Goal: Task Accomplishment & Management: Complete application form

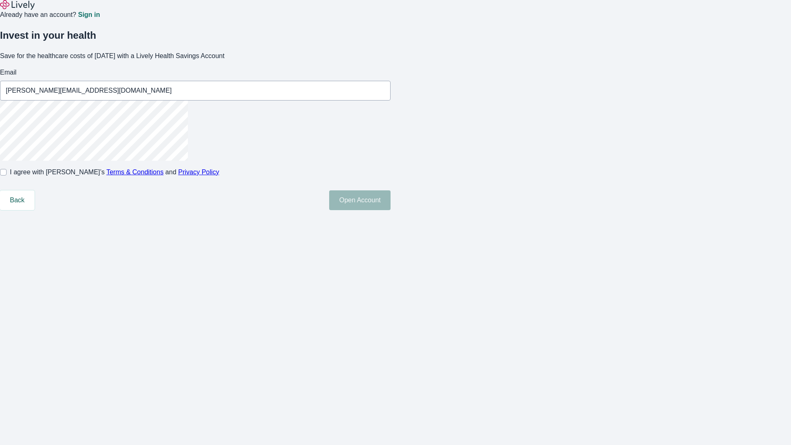
click at [7, 175] on input "I agree with Lively’s Terms & Conditions and Privacy Policy" at bounding box center [3, 172] width 7 height 7
checkbox input "true"
click at [391, 210] on button "Open Account" at bounding box center [359, 200] width 61 height 20
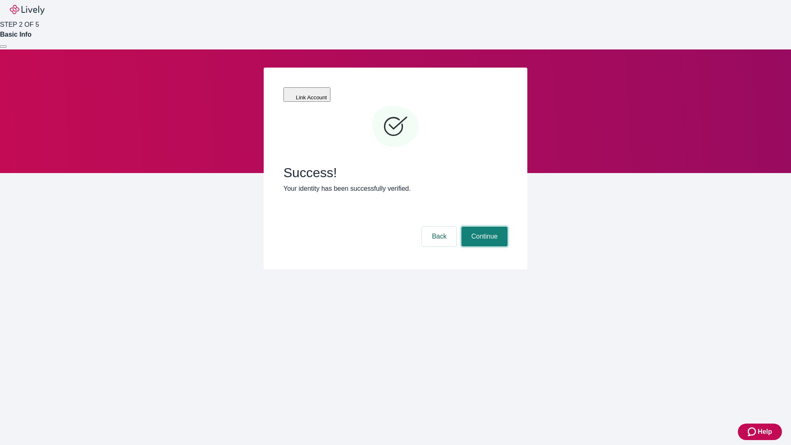
click at [483, 227] on button "Continue" at bounding box center [484, 237] width 46 height 20
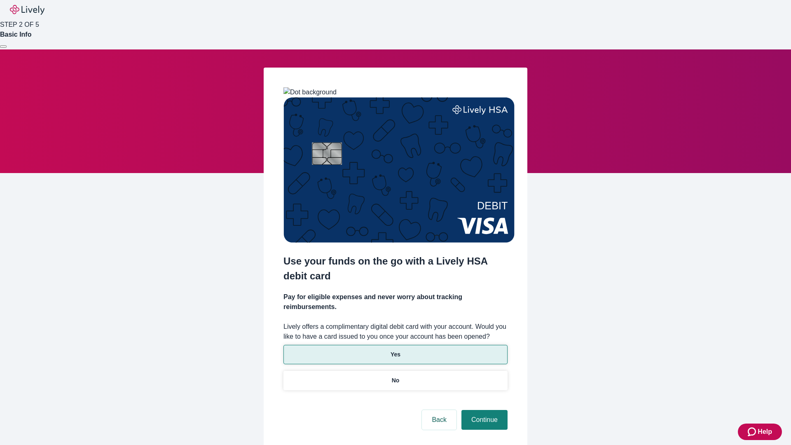
click at [395, 350] on p "Yes" at bounding box center [396, 354] width 10 height 9
click at [483, 410] on button "Continue" at bounding box center [484, 420] width 46 height 20
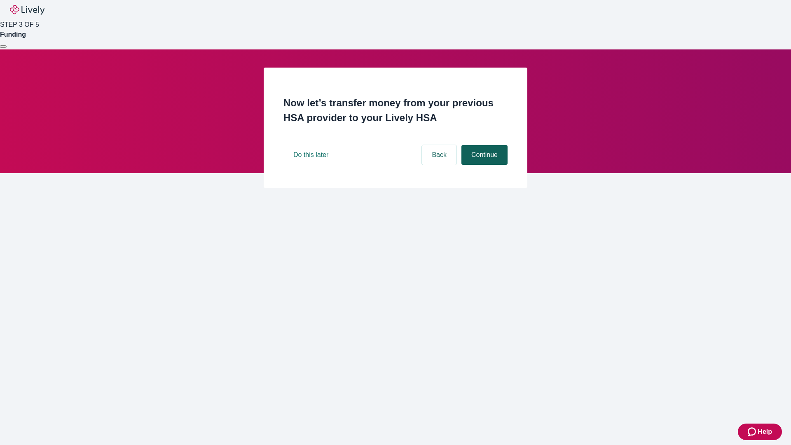
click at [483, 165] on button "Continue" at bounding box center [484, 155] width 46 height 20
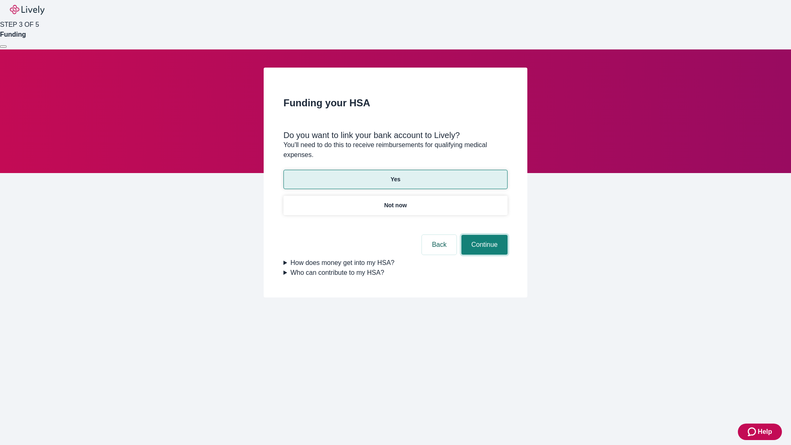
click at [483, 235] on button "Continue" at bounding box center [484, 245] width 46 height 20
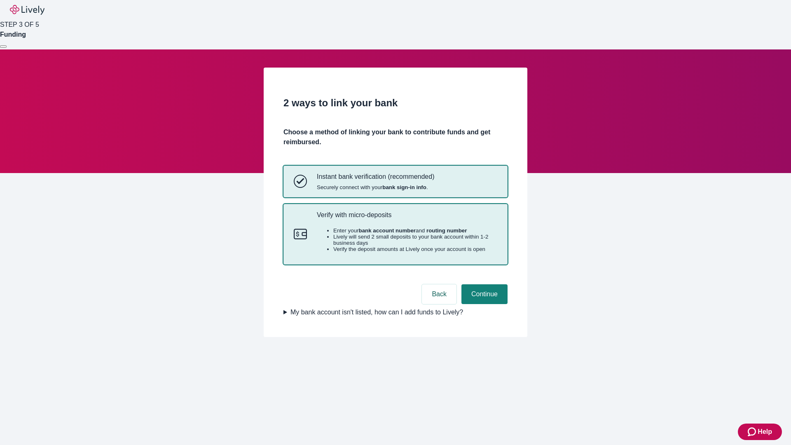
click at [407, 219] on p "Verify with micro-deposits" at bounding box center [407, 215] width 180 height 8
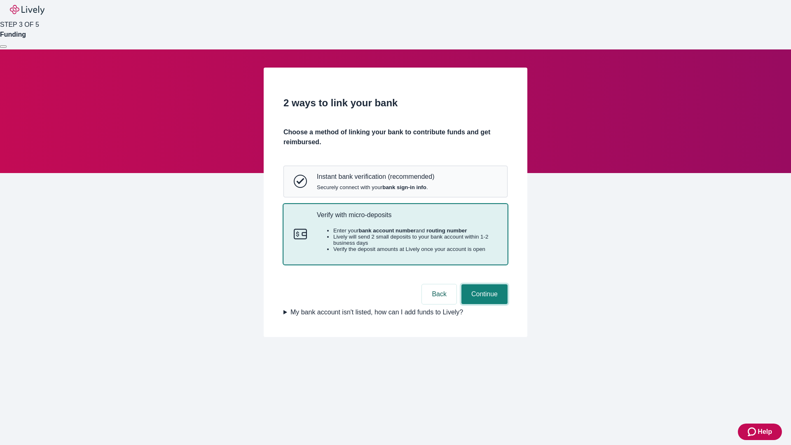
click at [483, 304] on button "Continue" at bounding box center [484, 294] width 46 height 20
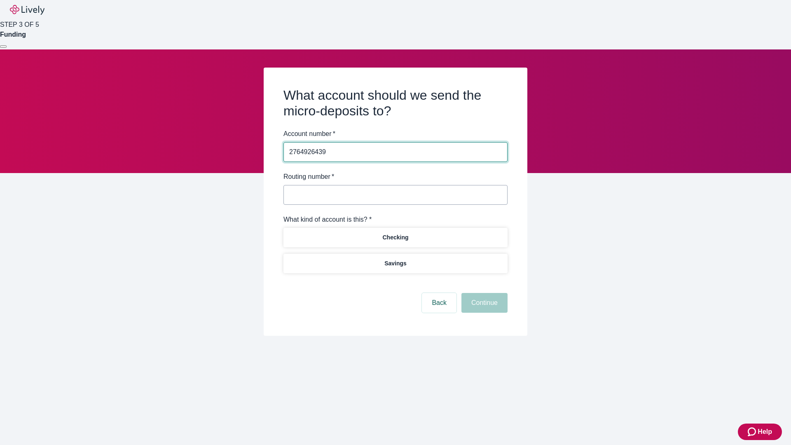
type input "2764926439"
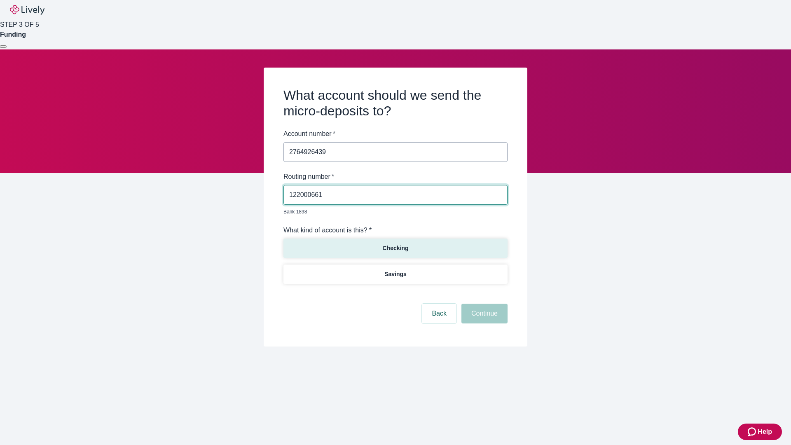
type input "122000661"
click at [395, 244] on p "Checking" at bounding box center [395, 248] width 26 height 9
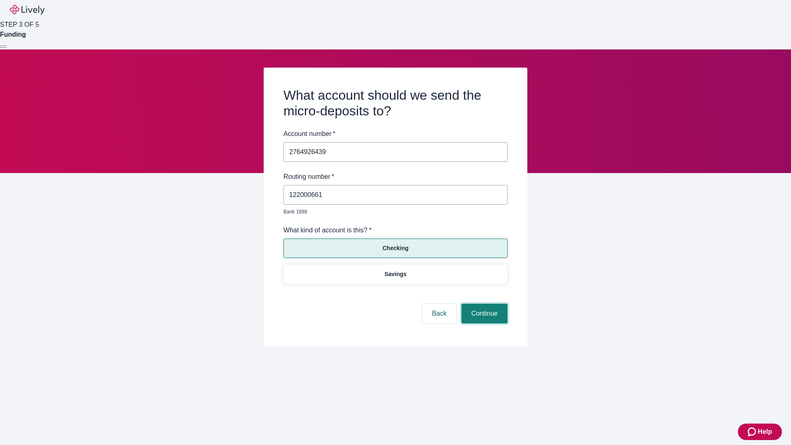
click at [483, 304] on button "Continue" at bounding box center [484, 314] width 46 height 20
